Goal: Task Accomplishment & Management: Manage account settings

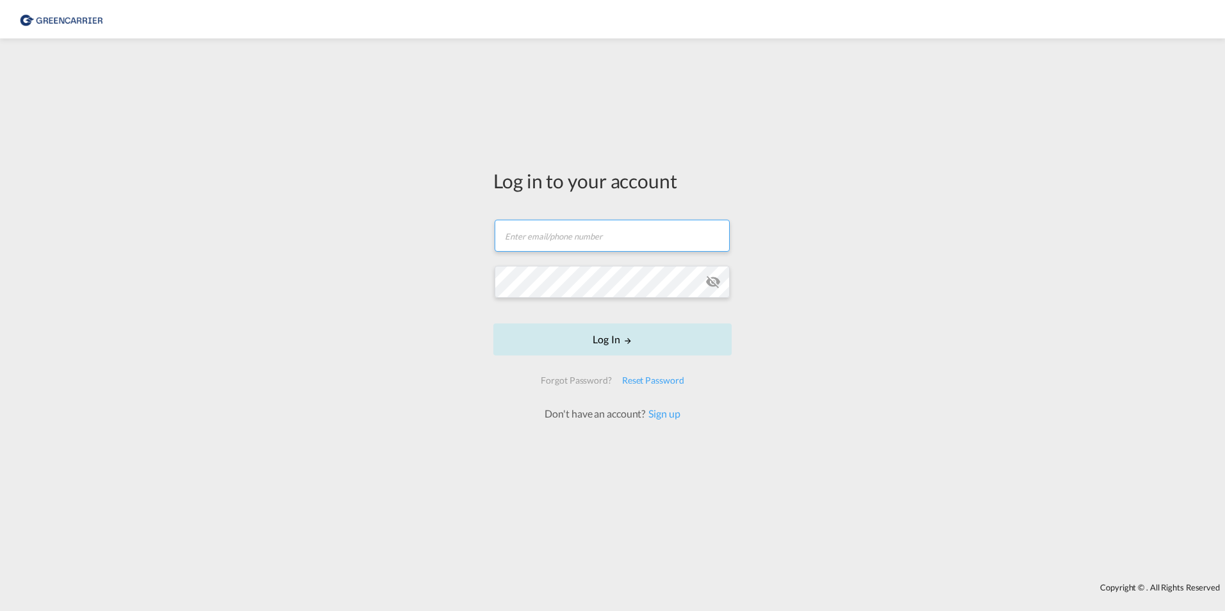
type input "[DOMAIN_NAME][EMAIL_ADDRESS][DOMAIN_NAME]"
click at [628, 333] on button "Log In" at bounding box center [612, 340] width 238 height 32
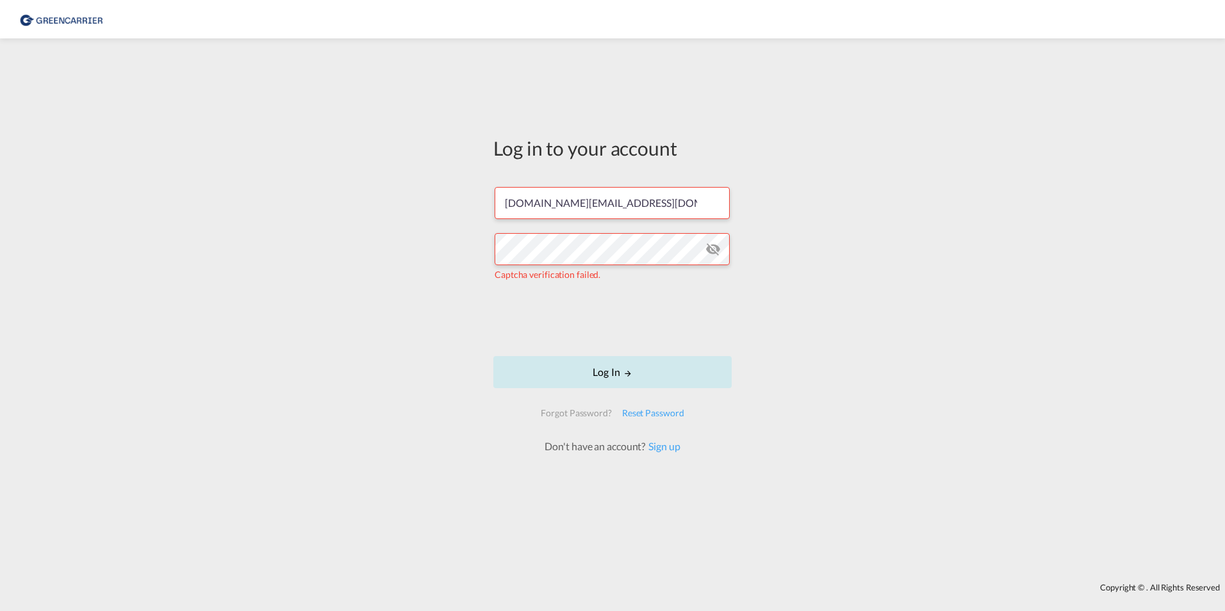
click at [605, 374] on button "Log In" at bounding box center [612, 372] width 238 height 32
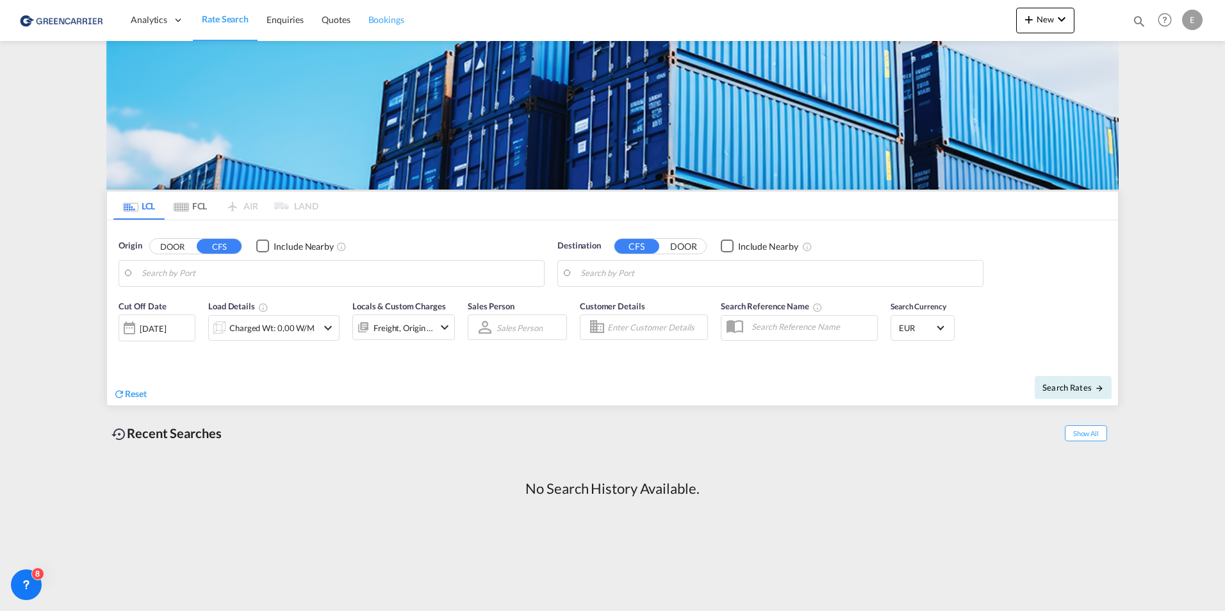
click at [386, 19] on span "Bookings" at bounding box center [386, 19] width 36 height 11
